Goal: Check status: Check status

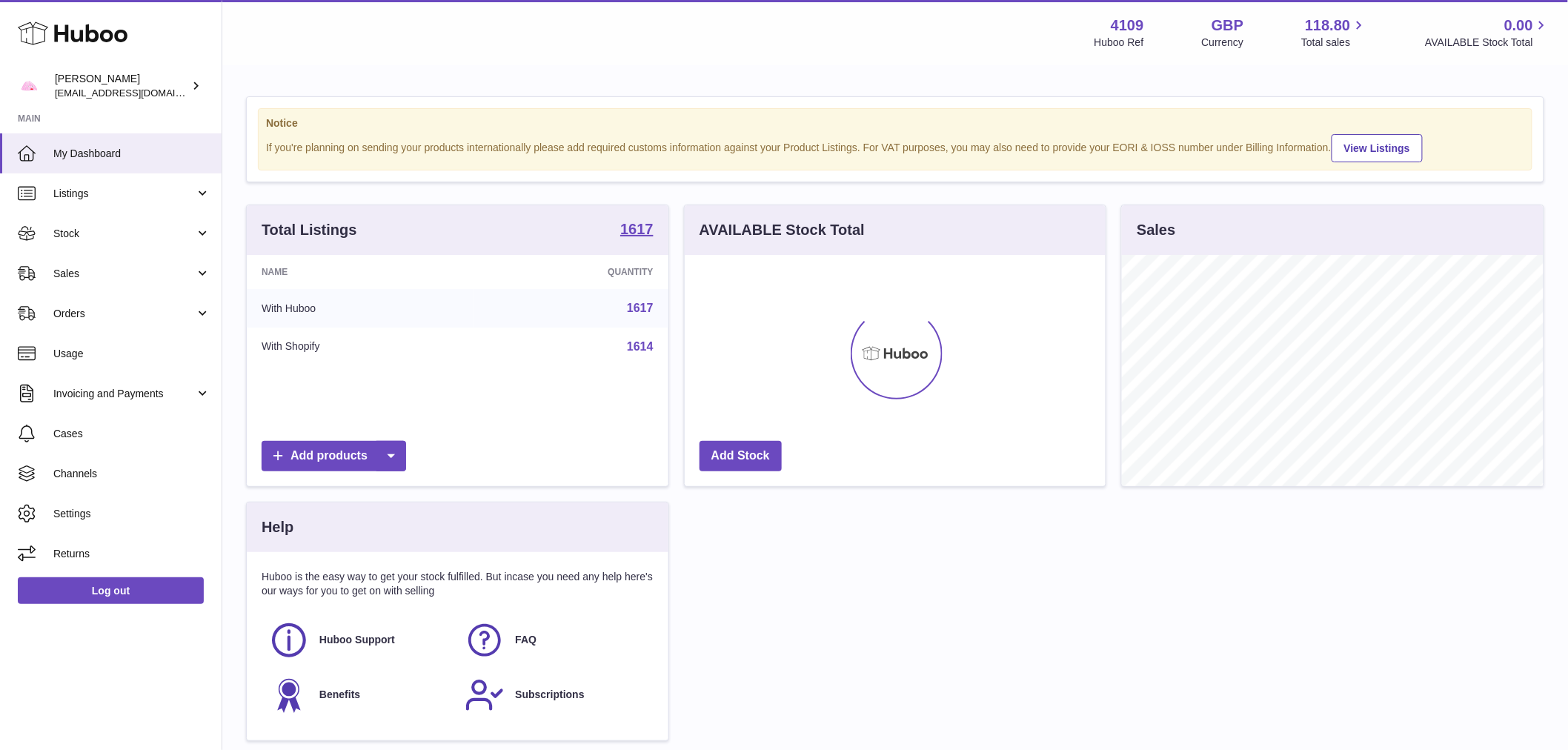
scroll to position [231, 421]
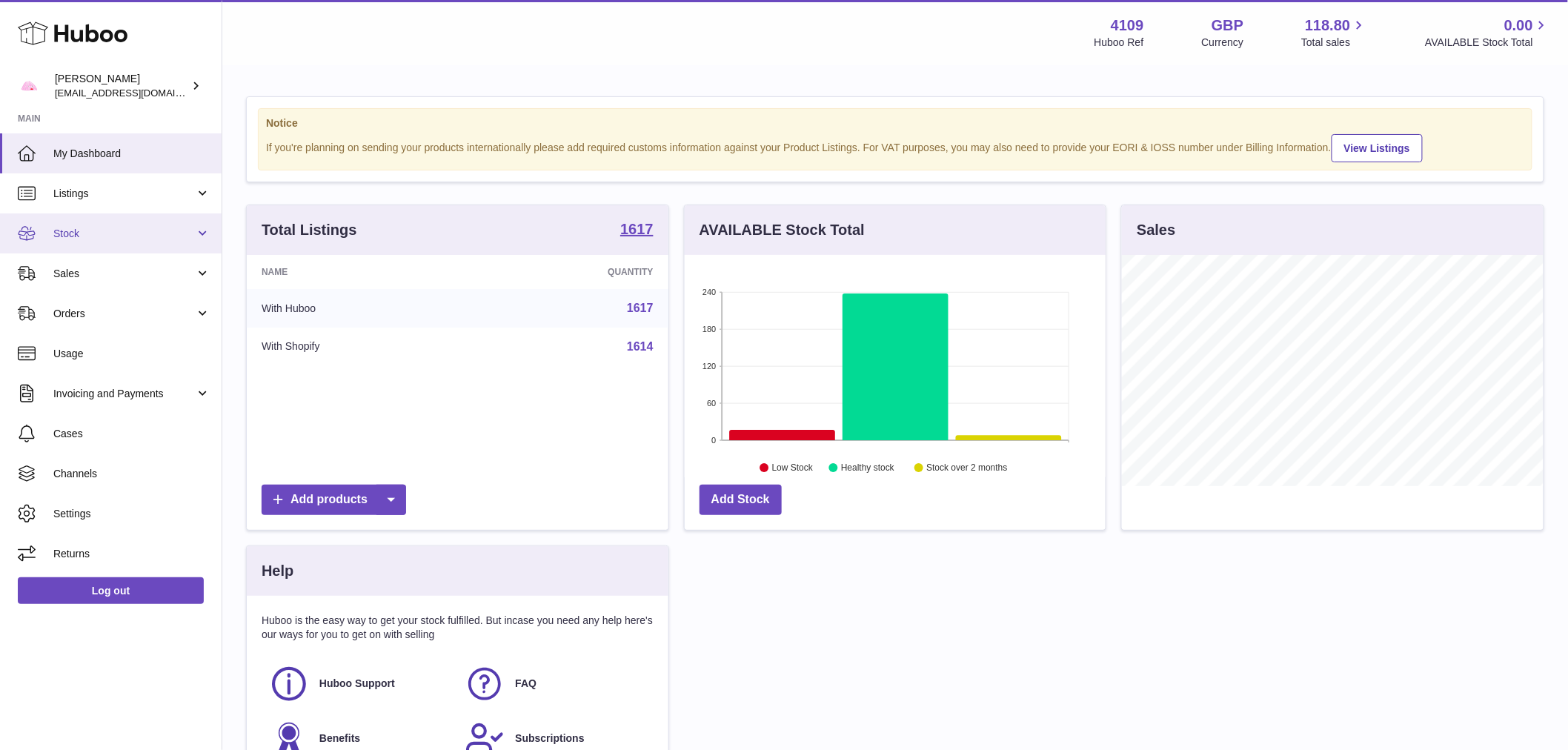
click at [49, 234] on link "Stock" at bounding box center [111, 233] width 222 height 40
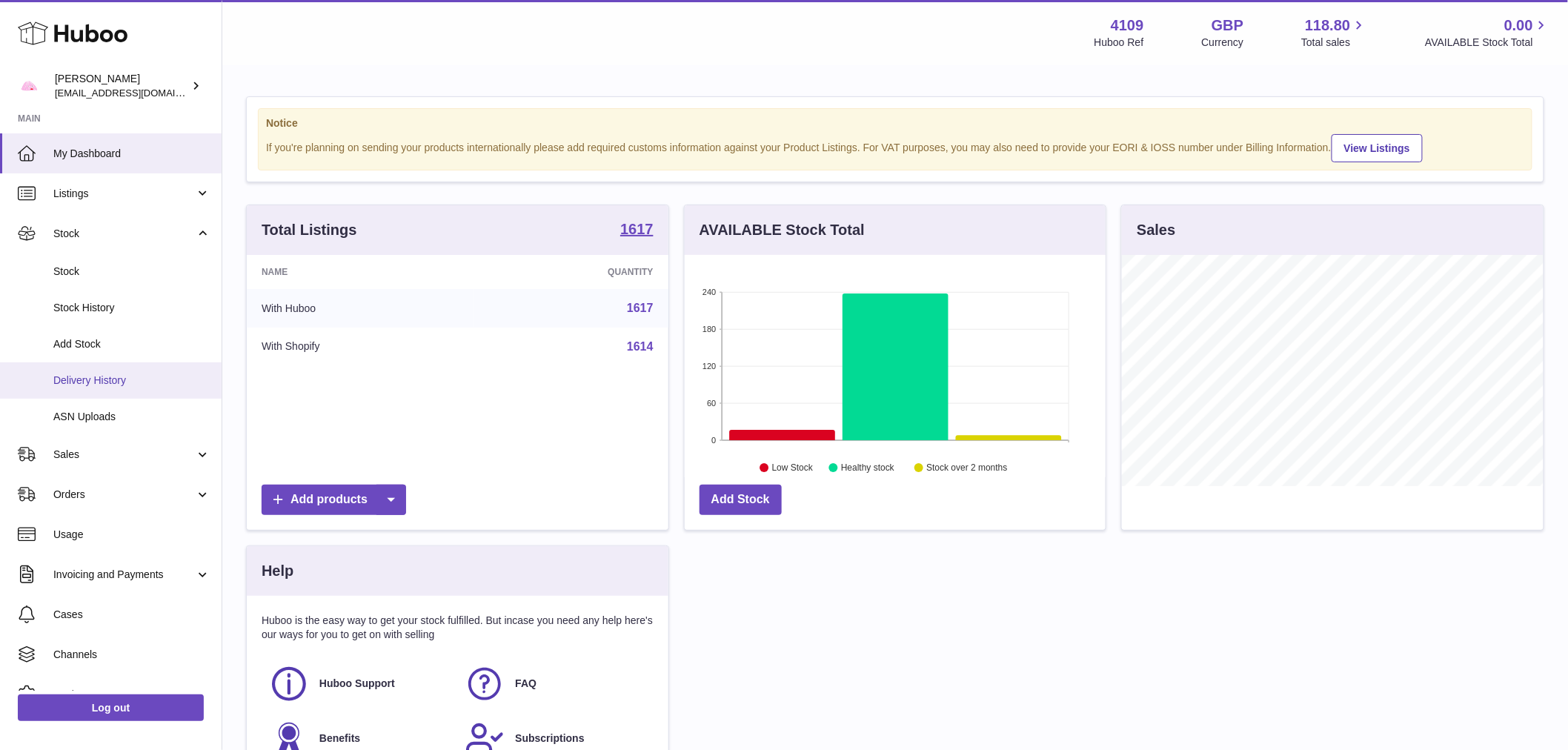
click at [112, 383] on span "Delivery History" at bounding box center [132, 381] width 157 height 14
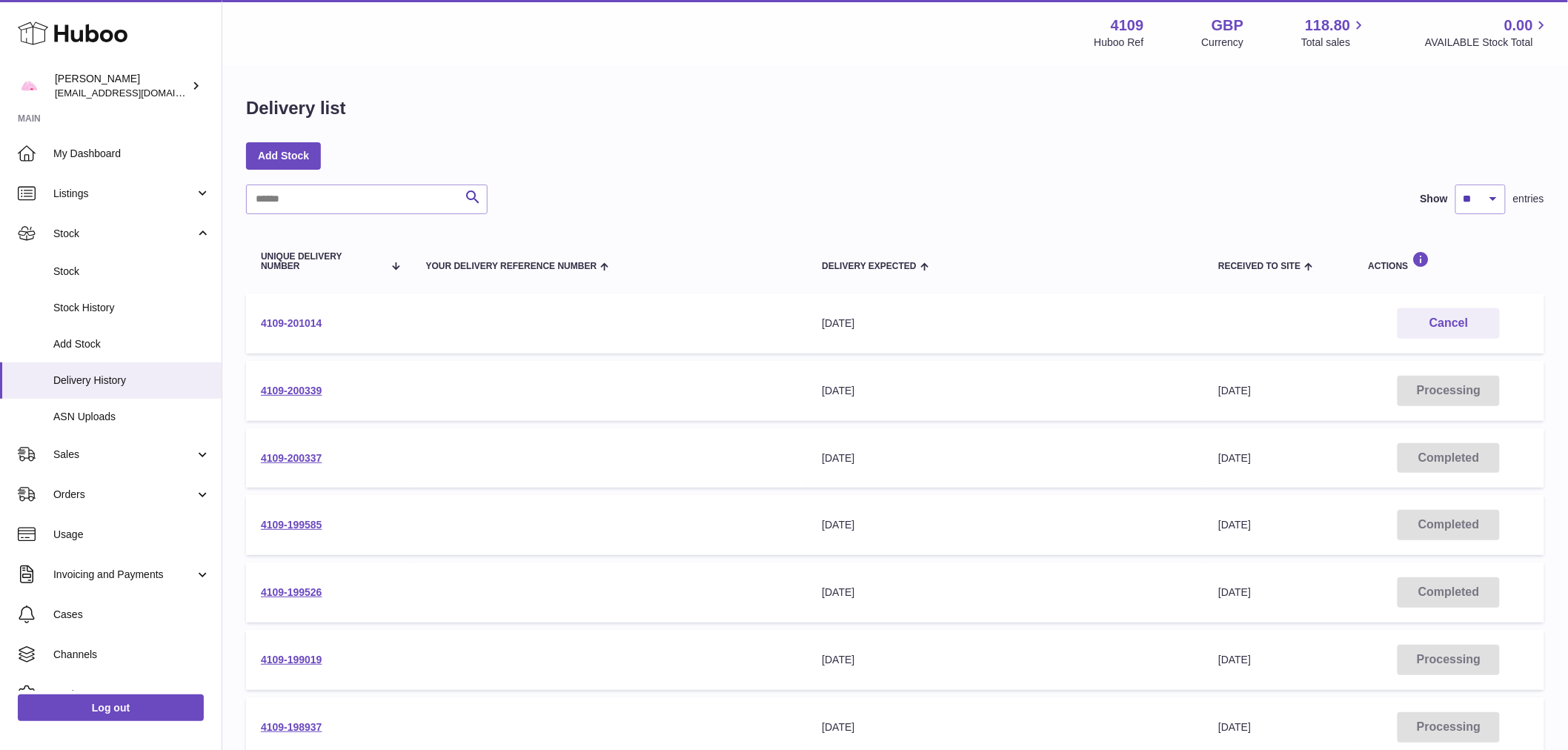
click at [292, 317] on link "4109-201014" at bounding box center [291, 323] width 61 height 12
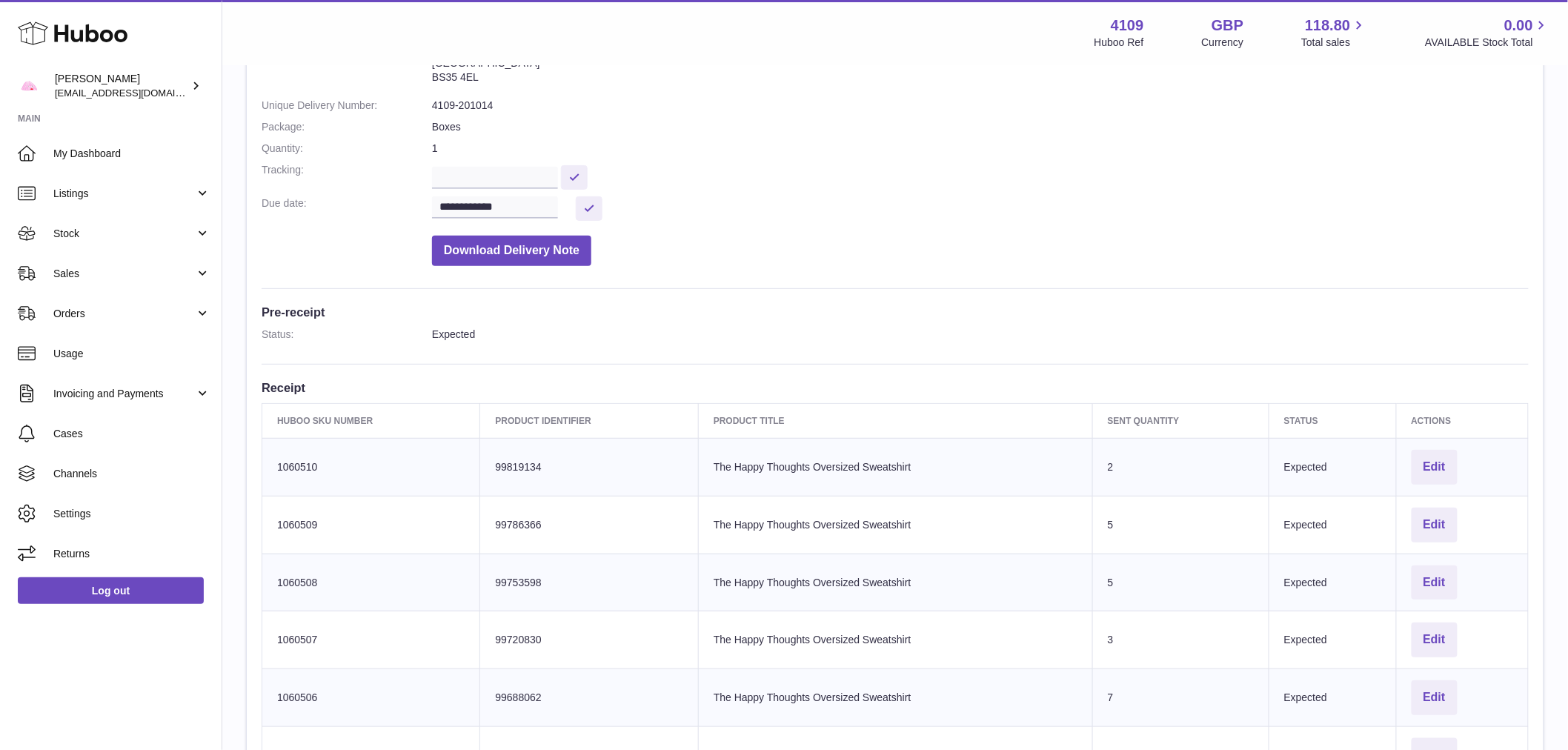
scroll to position [329, 0]
